Goal: Navigation & Orientation: Find specific page/section

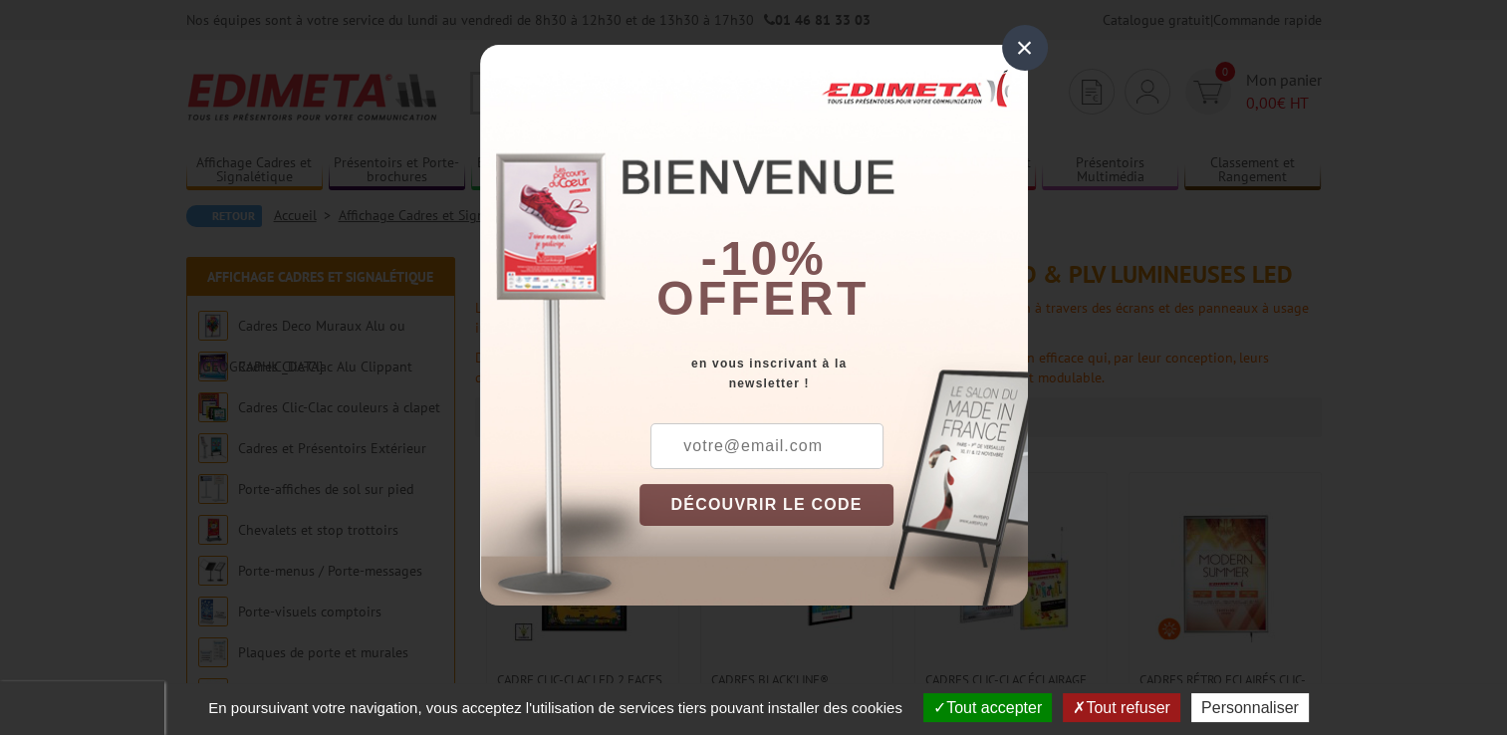
click at [1026, 48] on div "×" at bounding box center [1025, 48] width 46 height 46
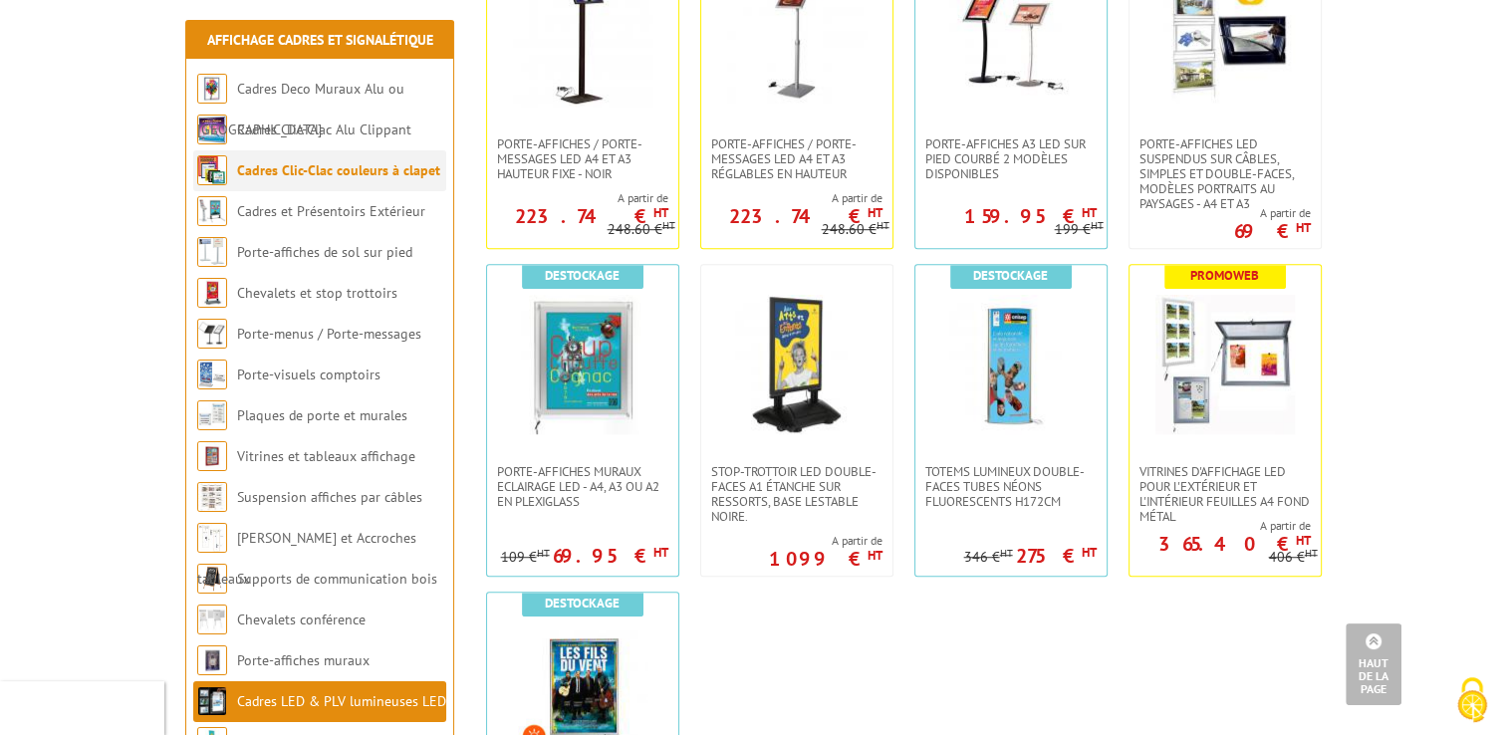
scroll to position [1029, 0]
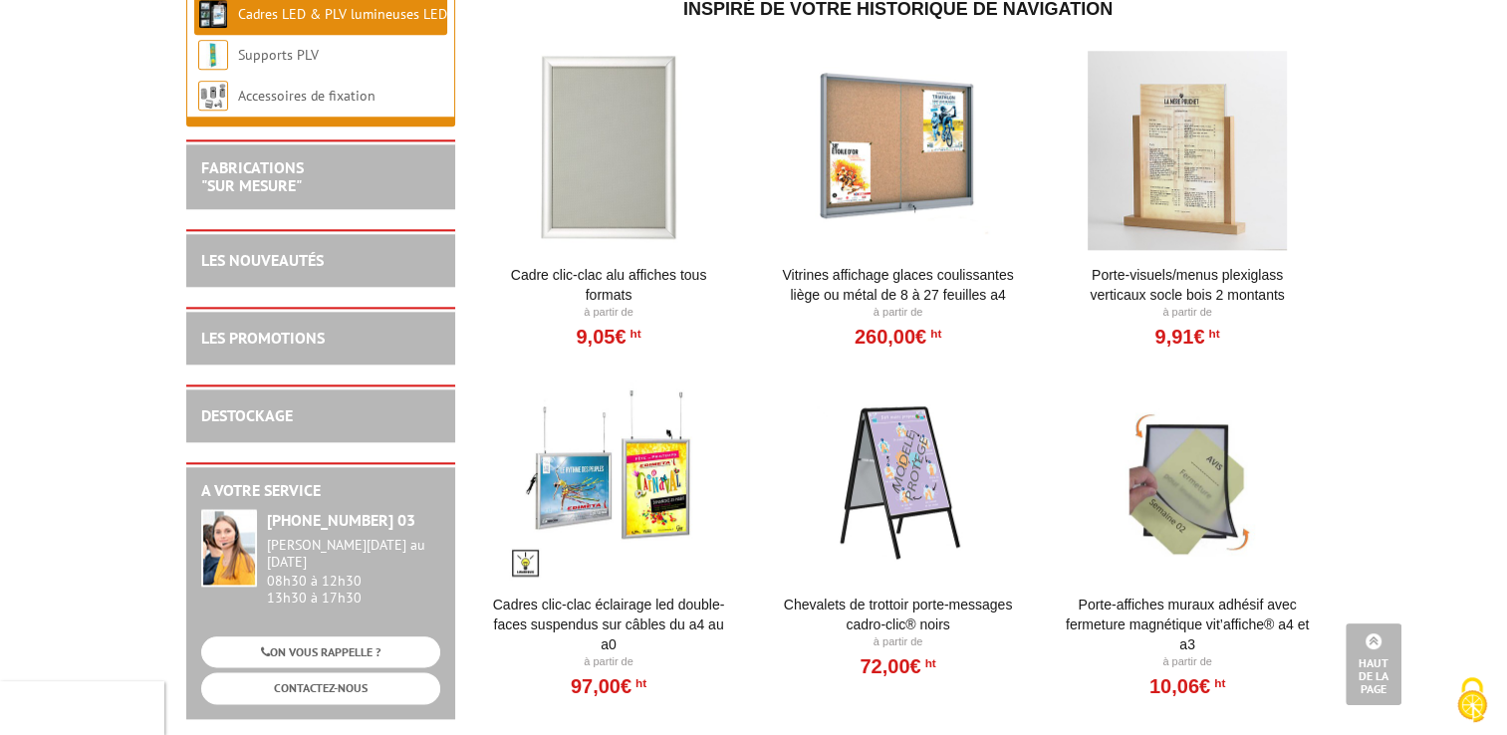
scroll to position [2092, 0]
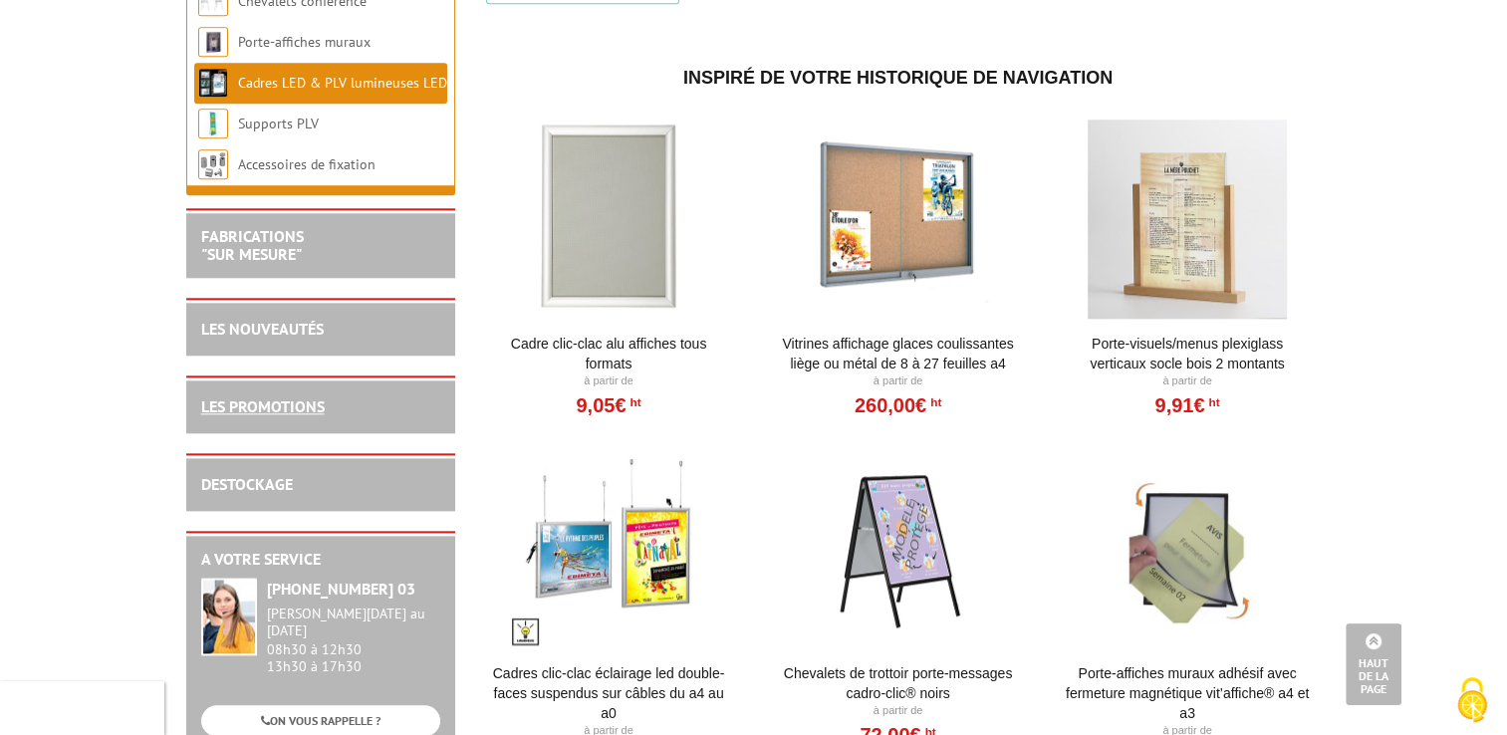
click at [317, 413] on link "LES PROMOTIONS" at bounding box center [263, 407] width 124 height 20
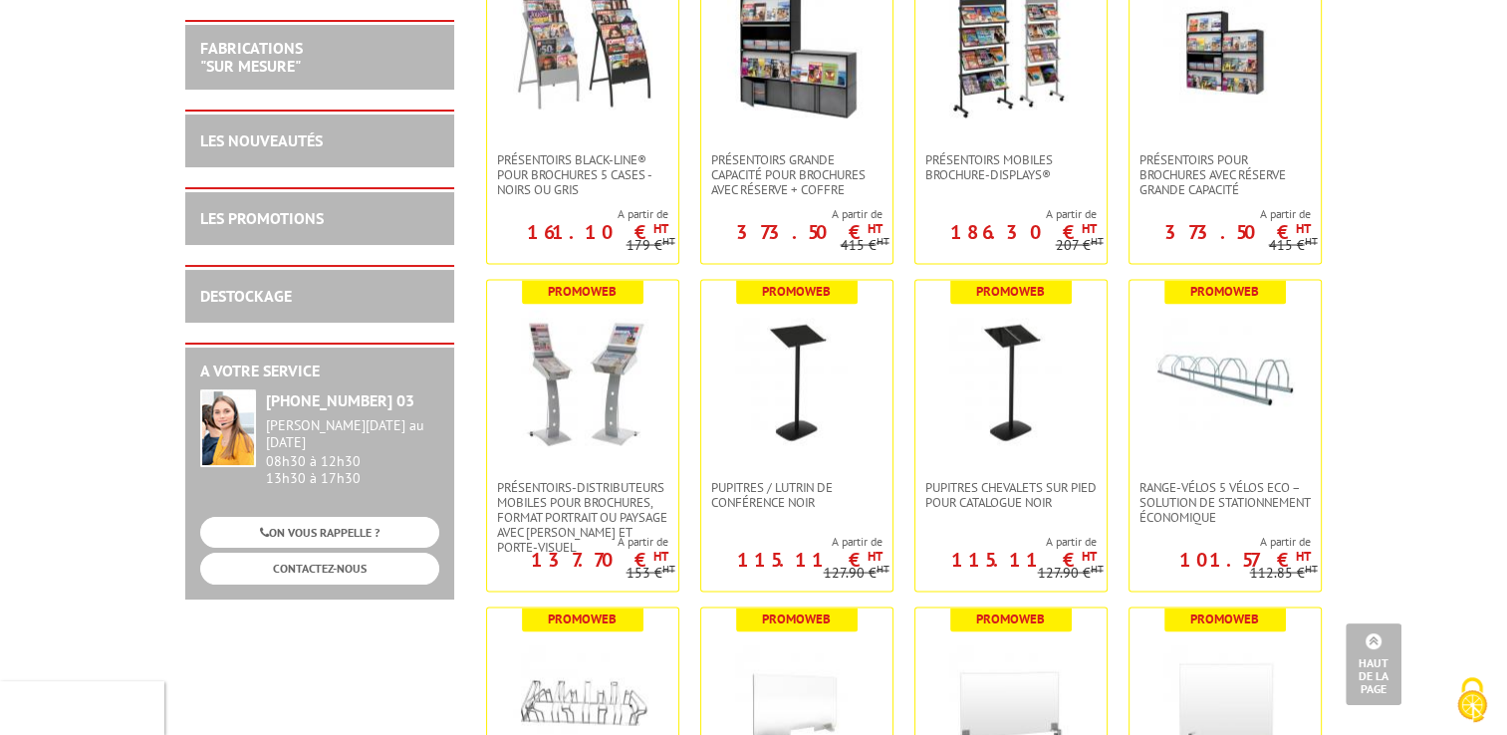
scroll to position [3786, 0]
